Goal: Transaction & Acquisition: Purchase product/service

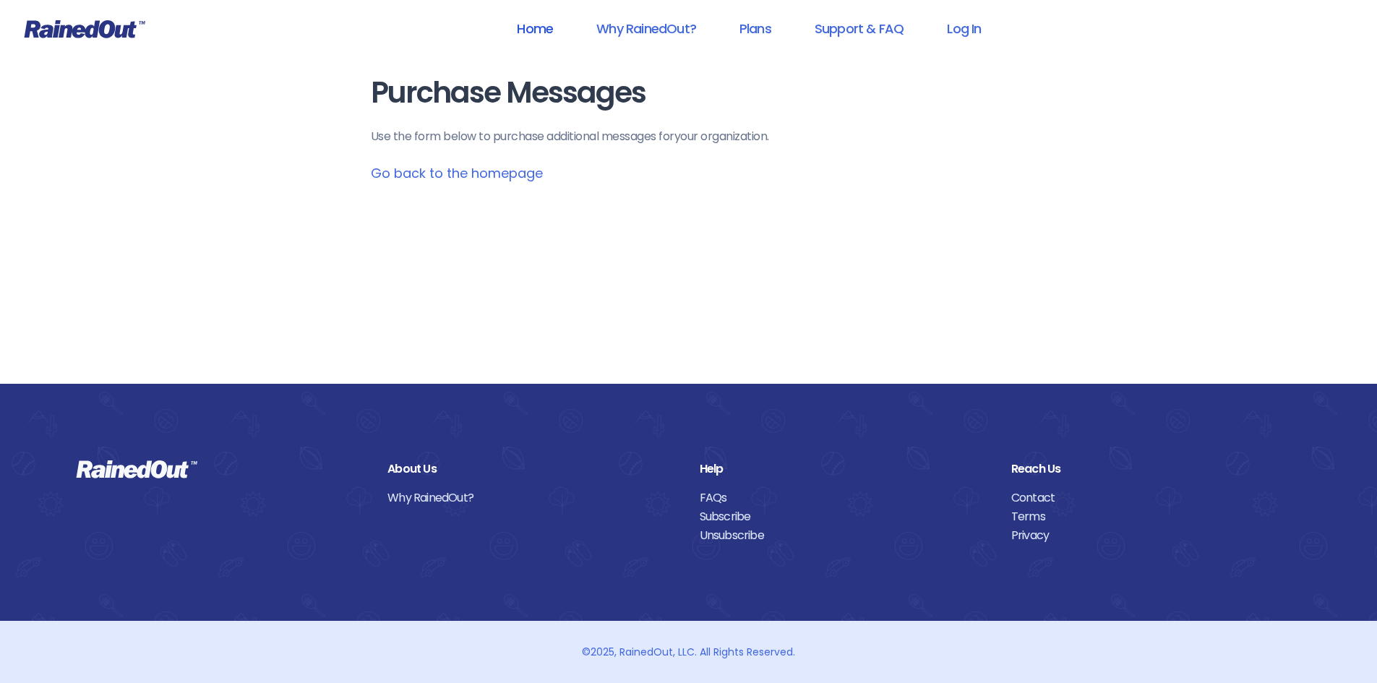
click at [543, 30] on link "Home" at bounding box center [535, 28] width 74 height 33
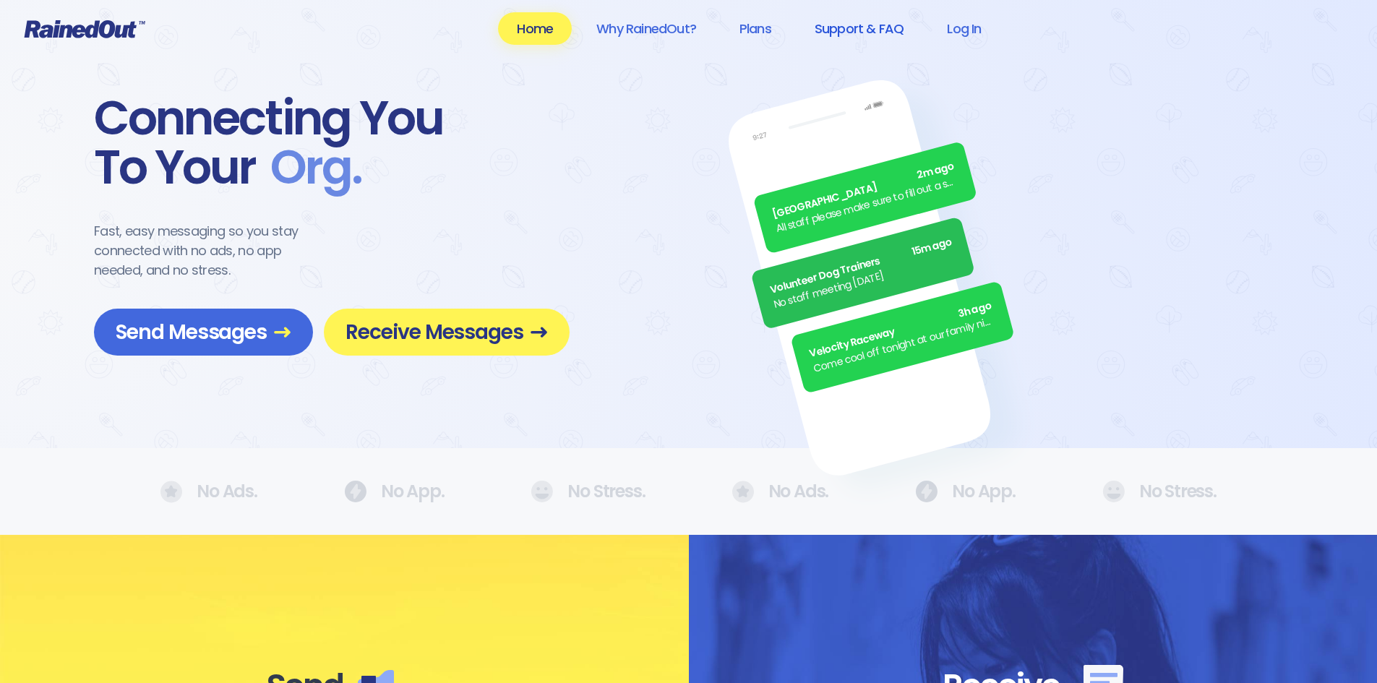
click at [864, 34] on link "Support & FAQ" at bounding box center [859, 28] width 127 height 33
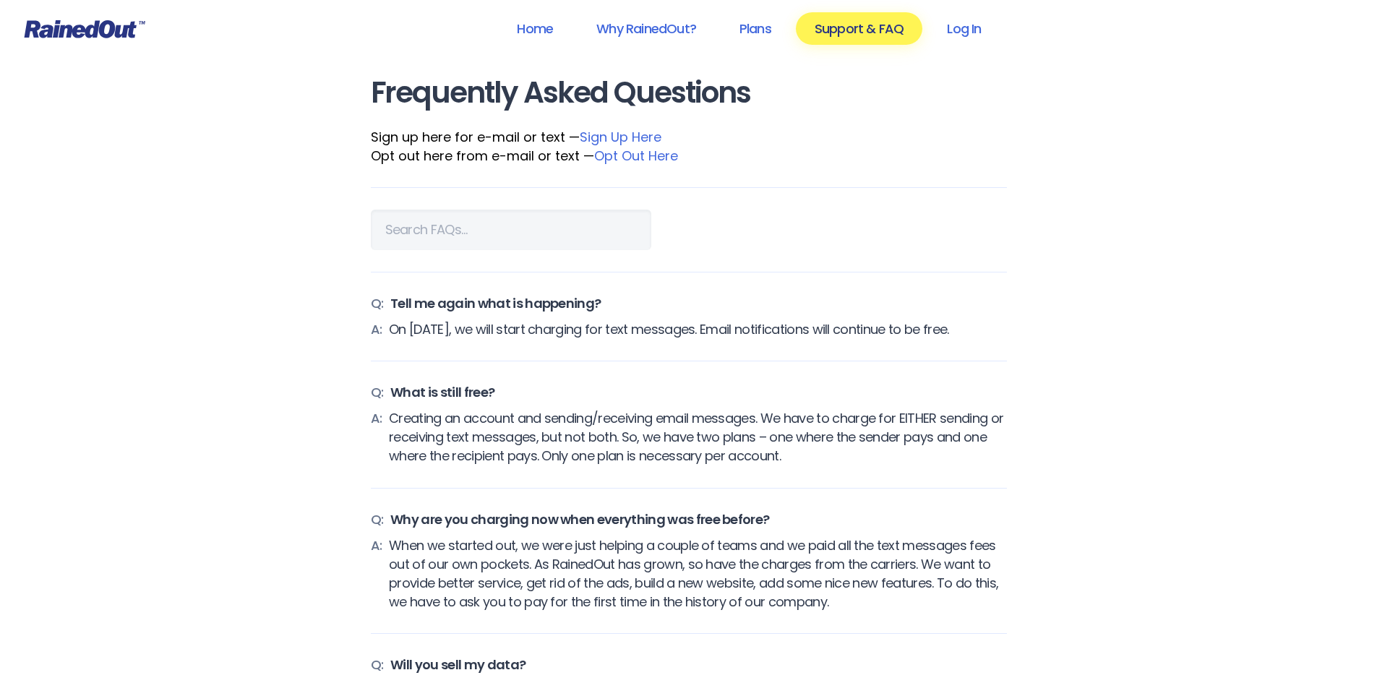
drag, startPoint x: 608, startPoint y: 603, endPoint x: 614, endPoint y: 255, distance: 347.8
click at [770, 30] on link "Plans" at bounding box center [755, 28] width 69 height 33
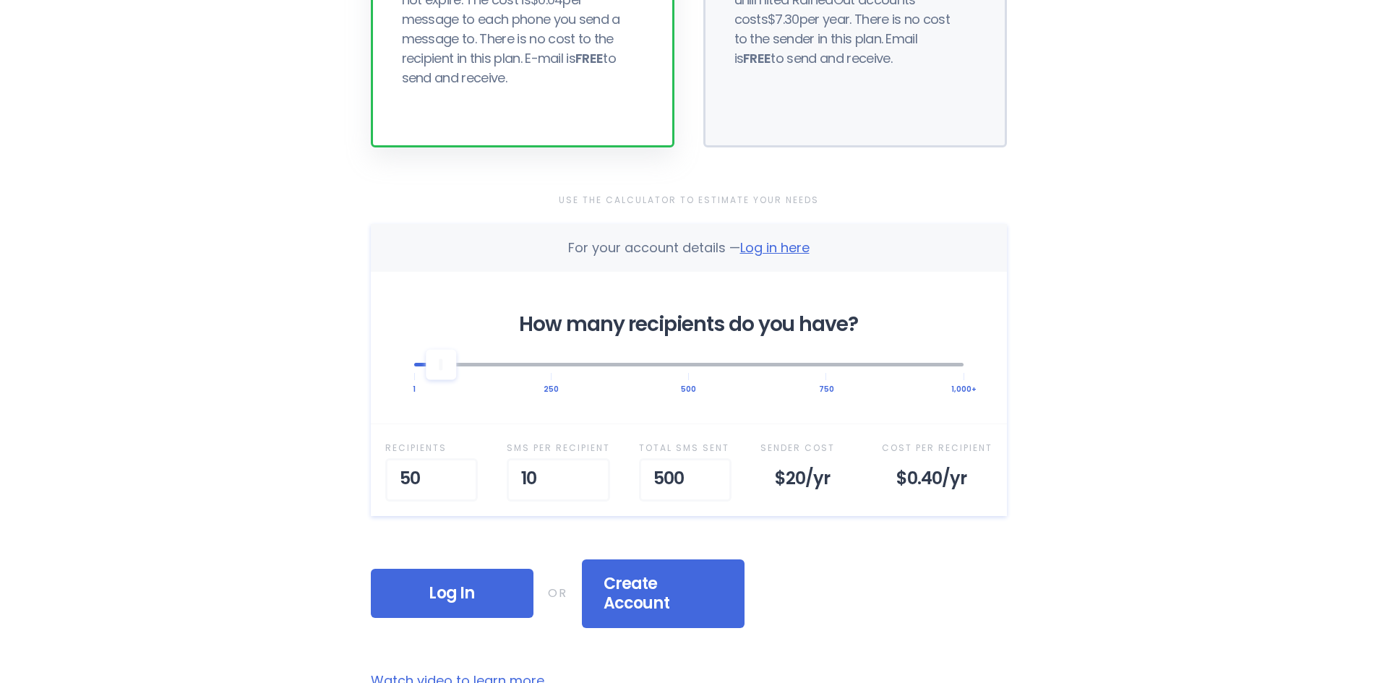
scroll to position [361, 0]
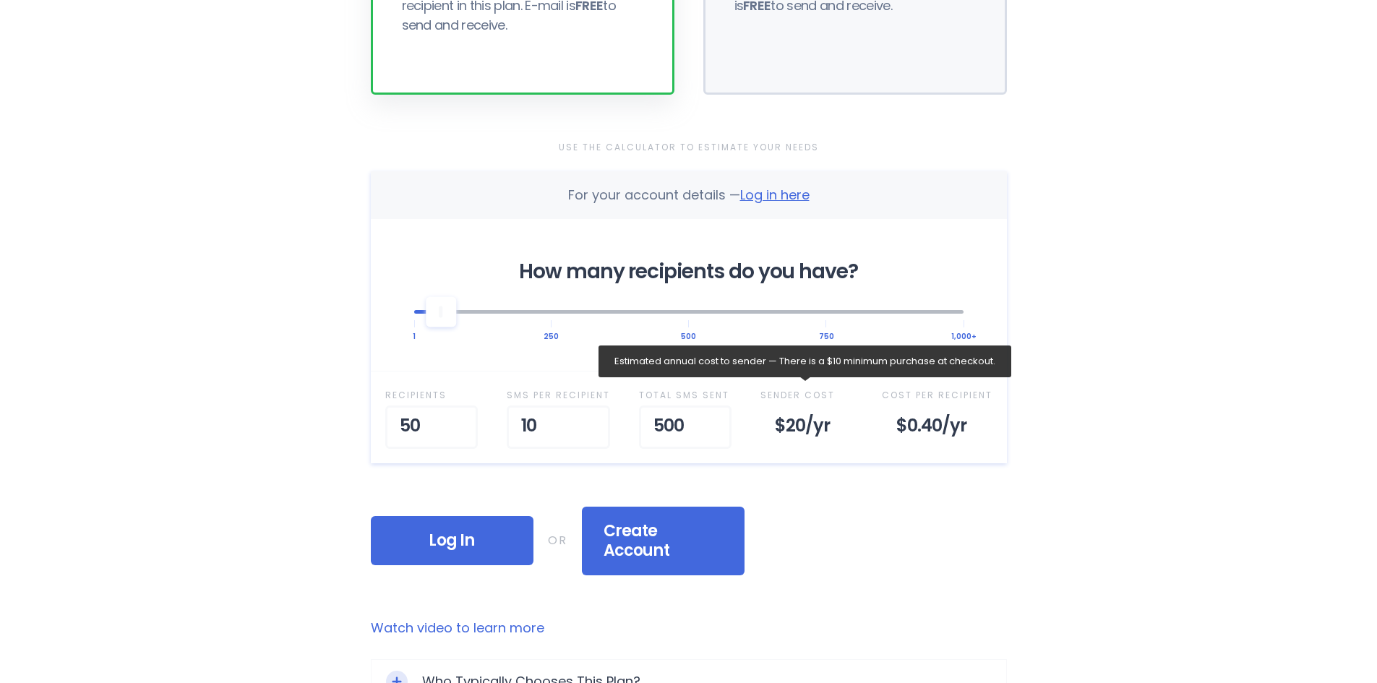
click at [801, 429] on div "$20 /yr" at bounding box center [807, 427] width 93 height 43
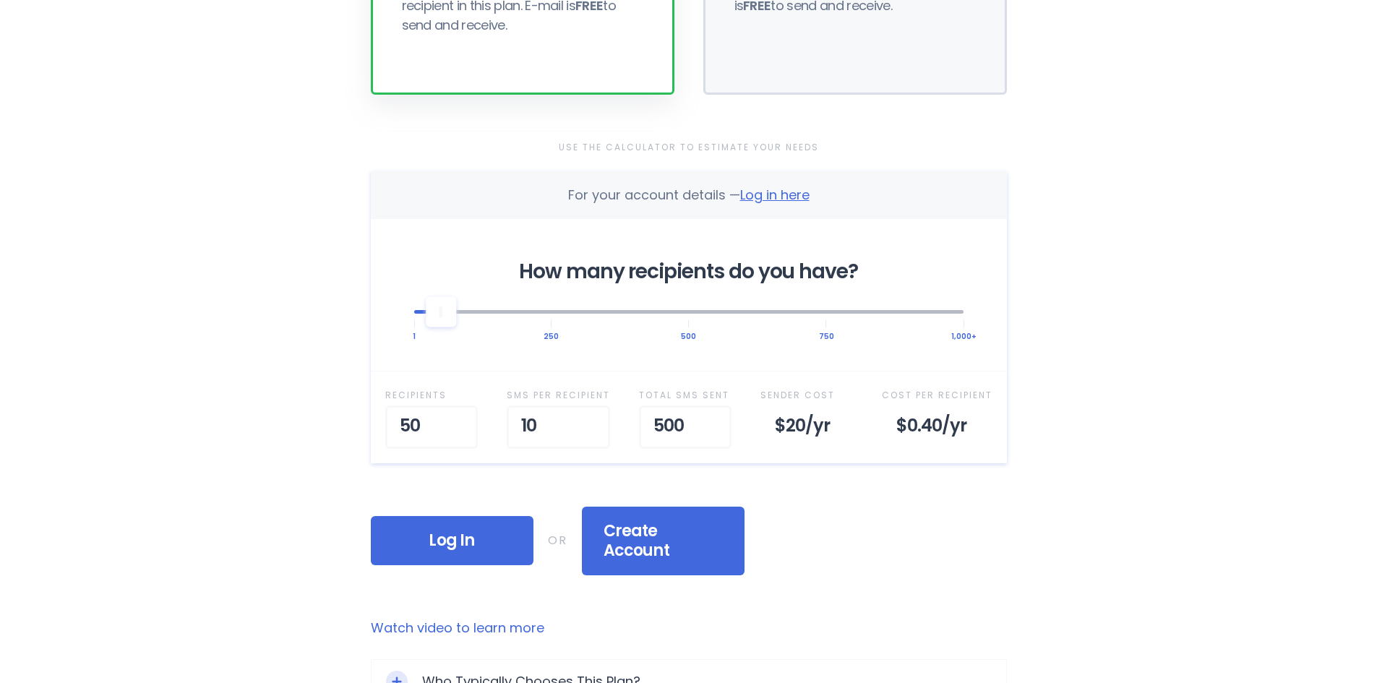
drag, startPoint x: 5, startPoint y: 664, endPoint x: 58, endPoint y: 617, distance: 70.7
click at [5, 673] on div "Home Why RainedOut? Plans Support & FAQ Log In Selected Plan Sender Pays This p…" at bounding box center [688, 435] width 1377 height 1593
